Goal: Information Seeking & Learning: Find specific page/section

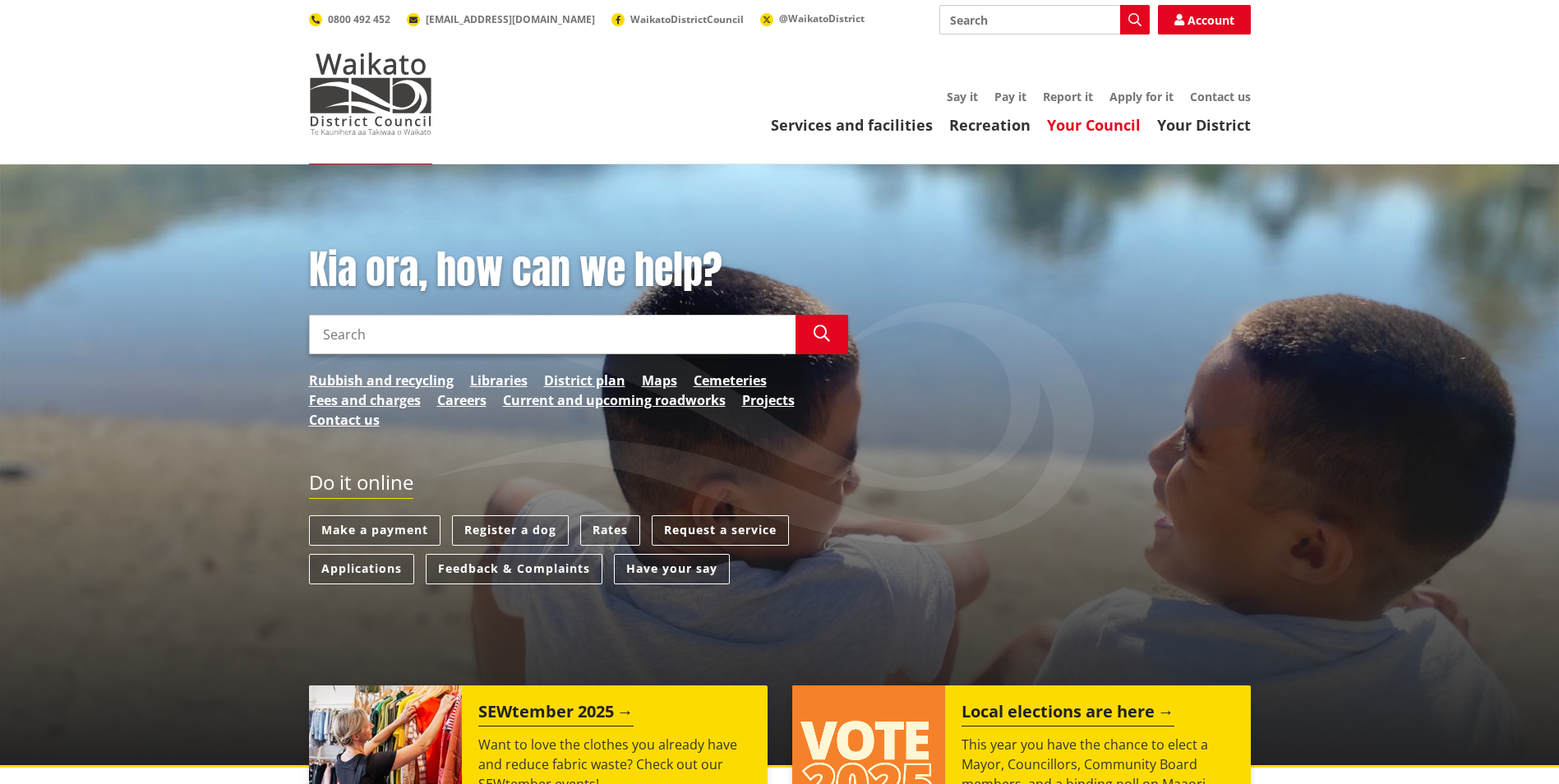
click at [1077, 120] on link "Your Council" at bounding box center [1093, 124] width 94 height 19
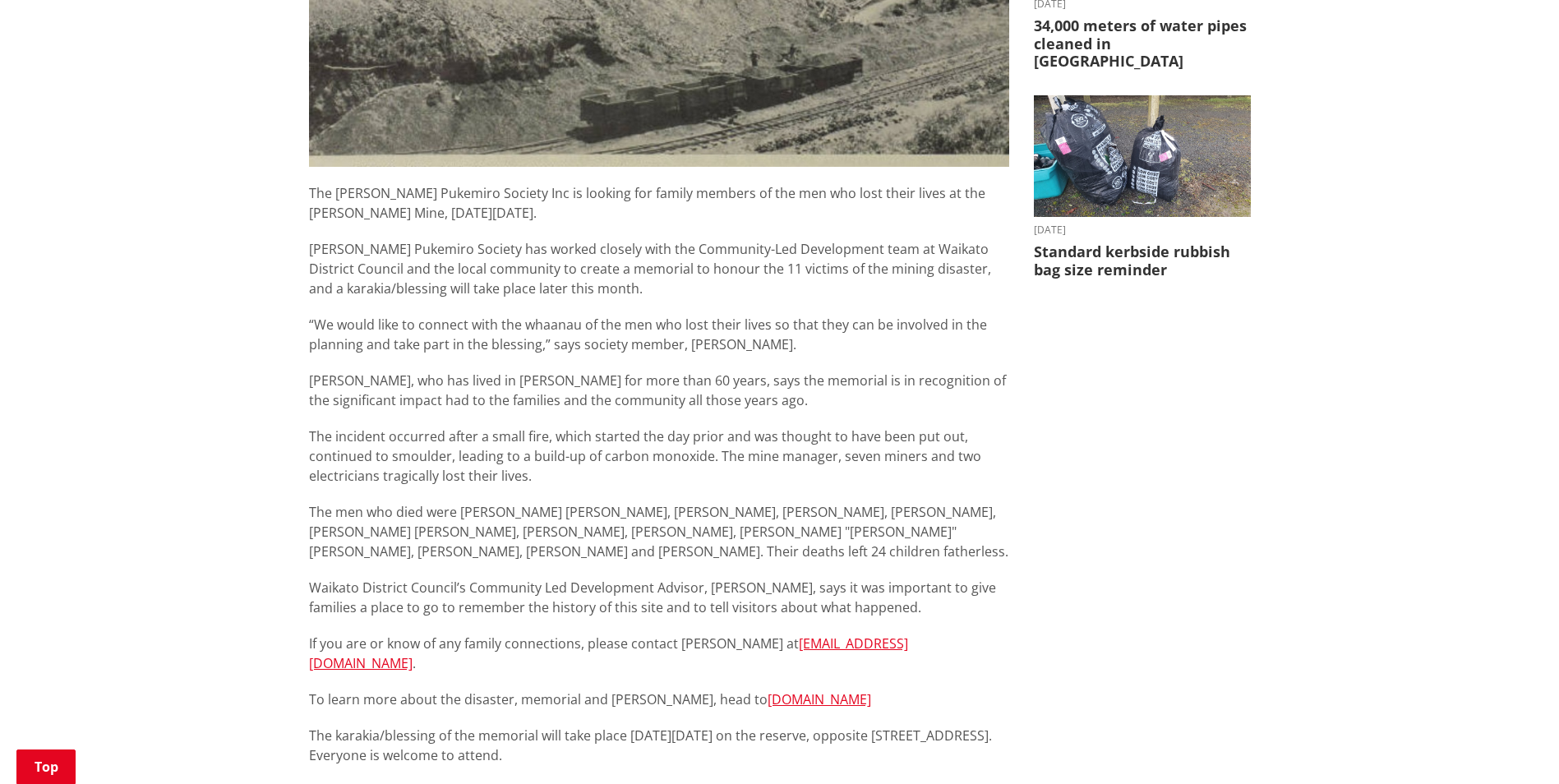
scroll to position [657, 0]
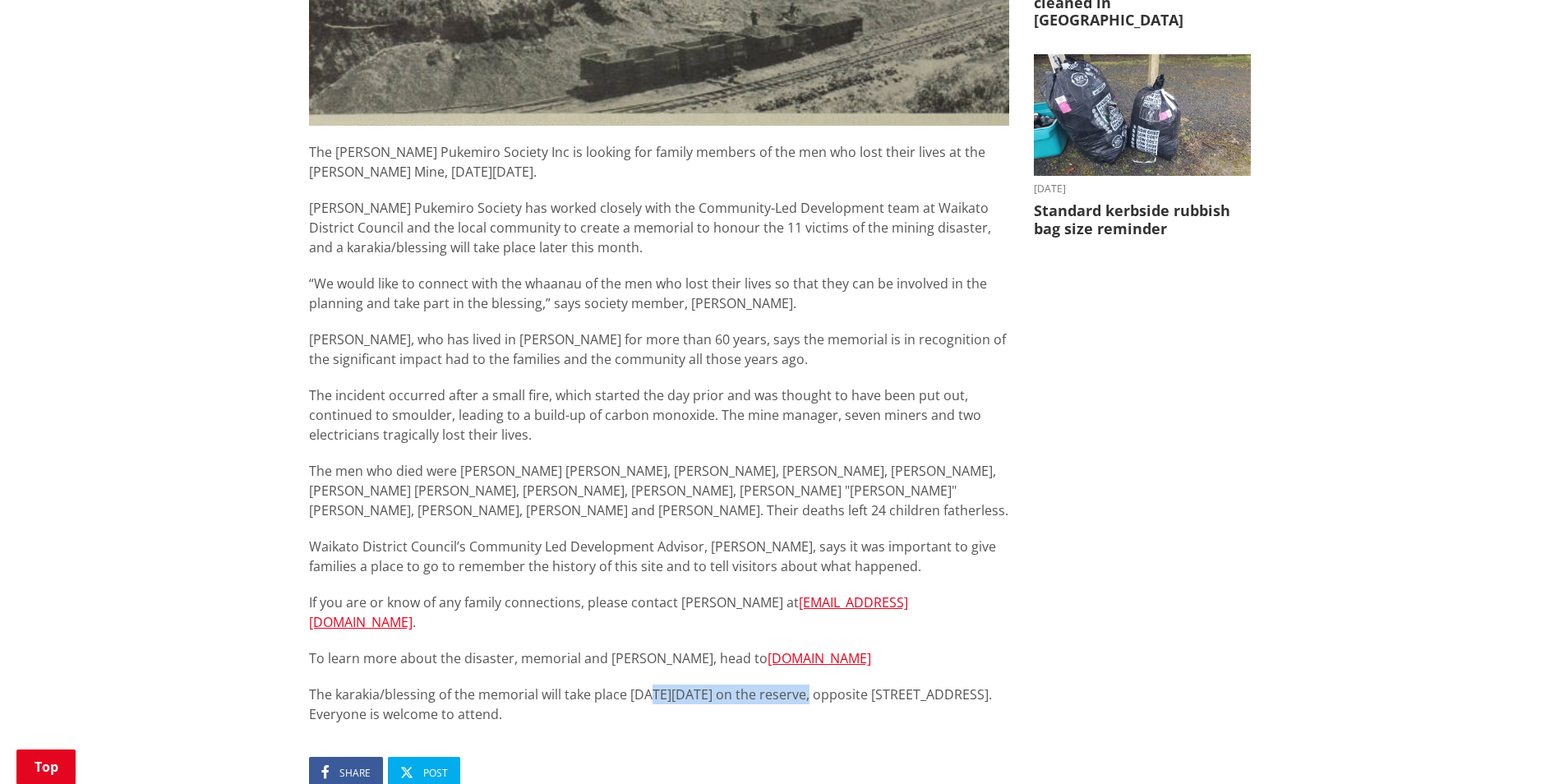
drag, startPoint x: 646, startPoint y: 675, endPoint x: 819, endPoint y: 656, distance: 174.0
click at [819, 656] on div "The [PERSON_NAME] Pukemiro Society Inc is looking for family members of the men…" at bounding box center [659, 433] width 700 height 582
drag, startPoint x: 819, startPoint y: 656, endPoint x: 685, endPoint y: 705, distance: 142.7
click at [685, 705] on article "Calling for family members of fallen miners [DATE] Share Post The [PERSON_NAME]…" at bounding box center [659, 286] width 700 height 1414
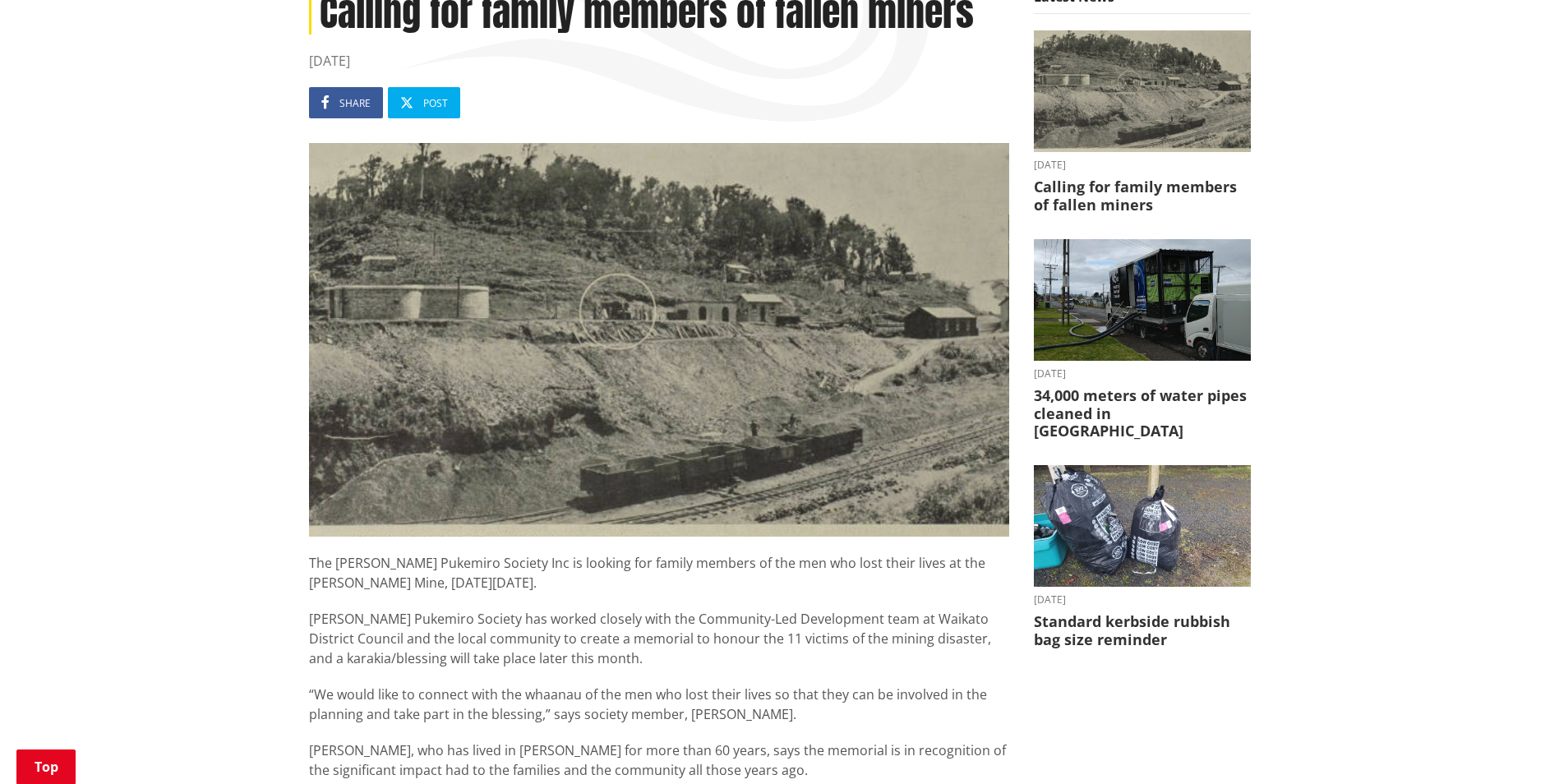
scroll to position [0, 0]
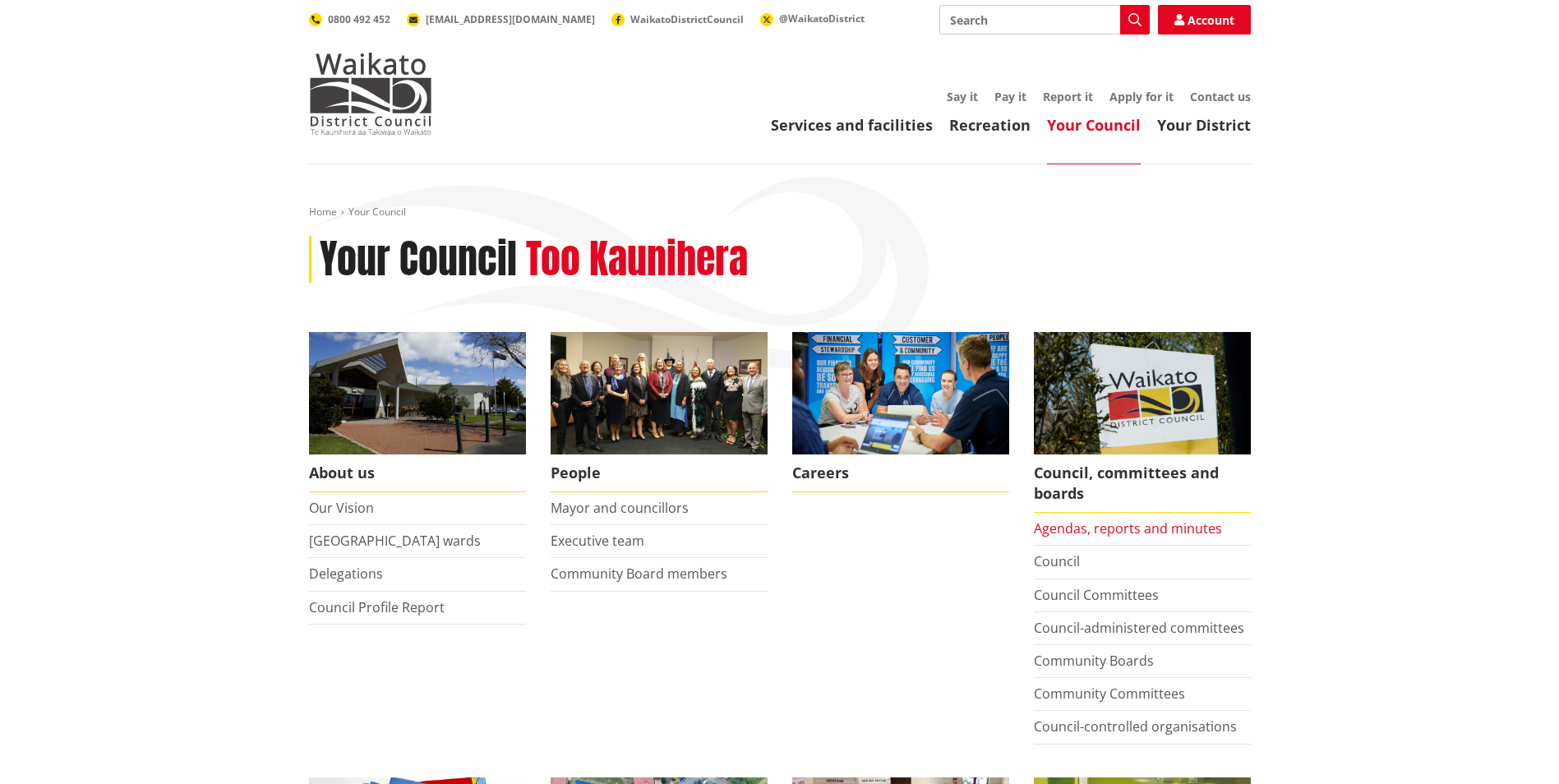
click at [1158, 525] on link "Agendas, reports and minutes" at bounding box center [1127, 528] width 188 height 18
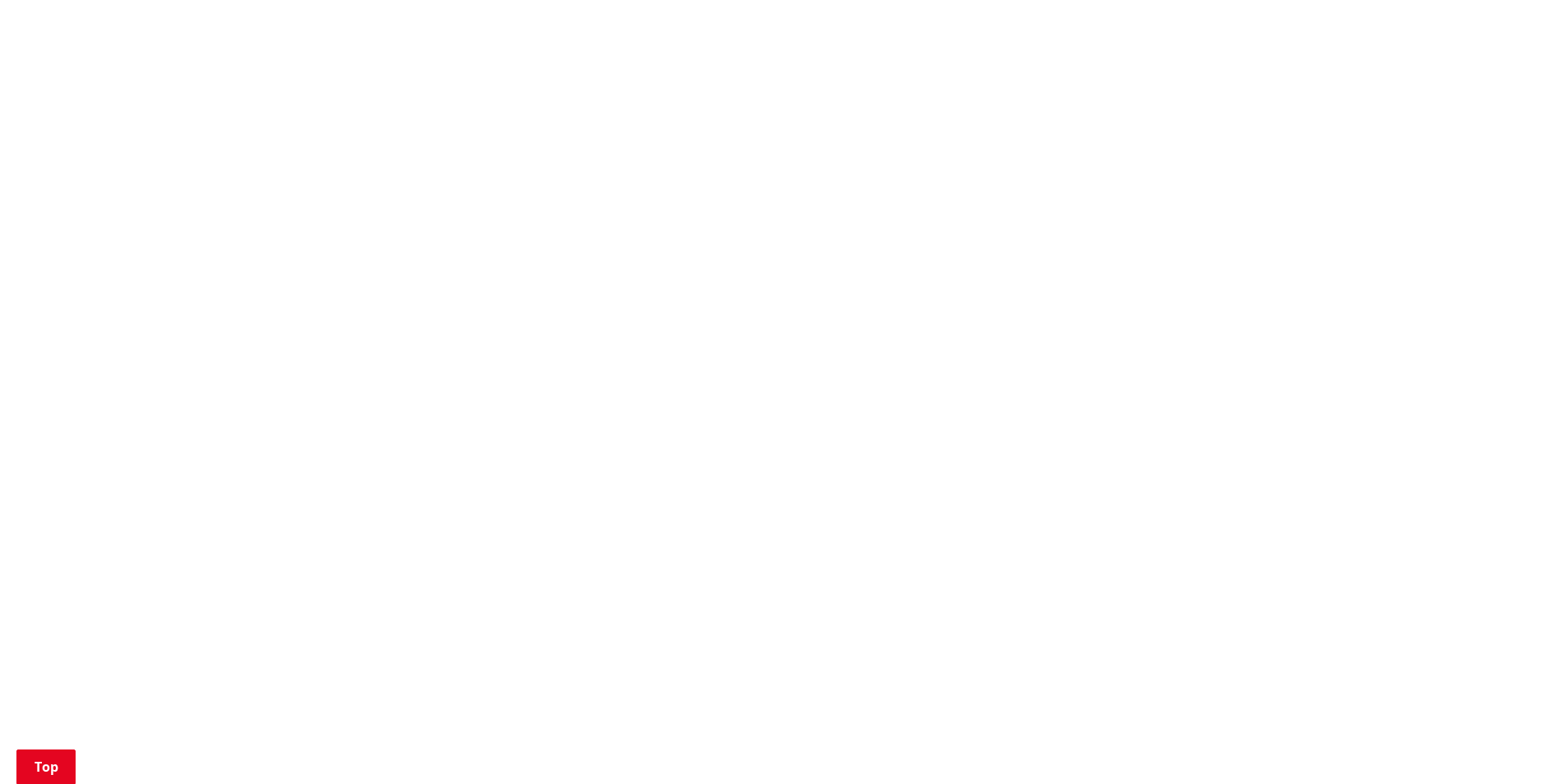
scroll to position [1068, 0]
